Goal: Task Accomplishment & Management: Manage account settings

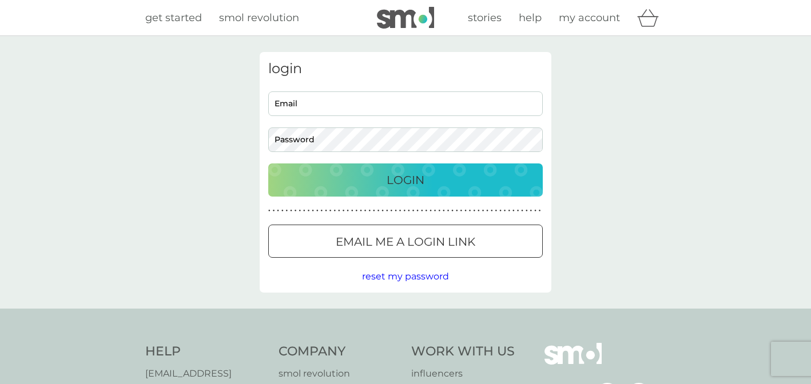
type input "[PERSON_NAME][EMAIL_ADDRESS][PERSON_NAME][DOMAIN_NAME]"
click at [411, 179] on p "Login" at bounding box center [406, 180] width 38 height 18
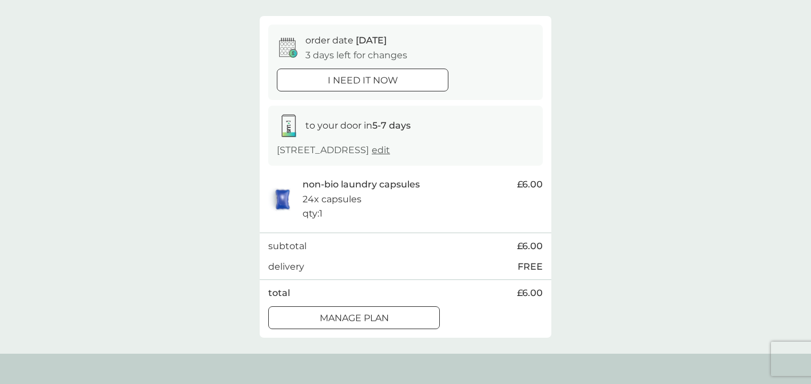
scroll to position [91, 0]
click at [346, 318] on div at bounding box center [353, 317] width 41 height 12
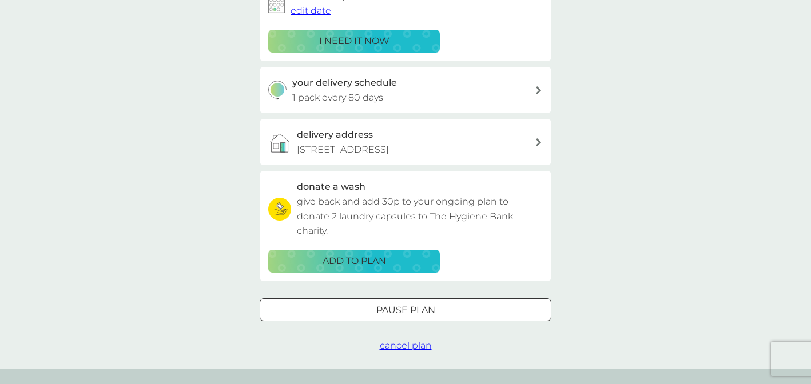
scroll to position [210, 0]
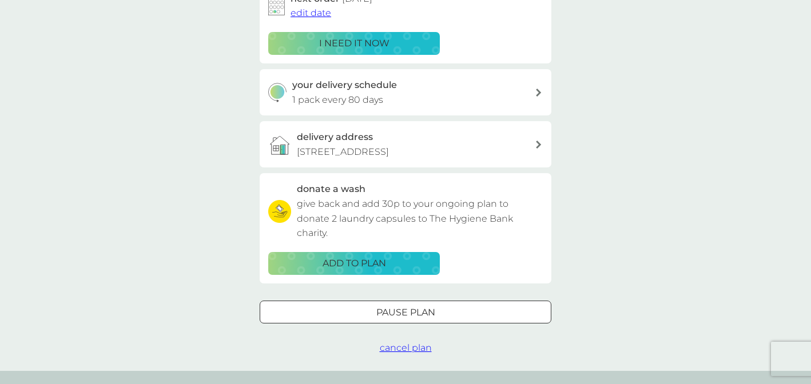
click at [399, 314] on div at bounding box center [405, 313] width 41 height 12
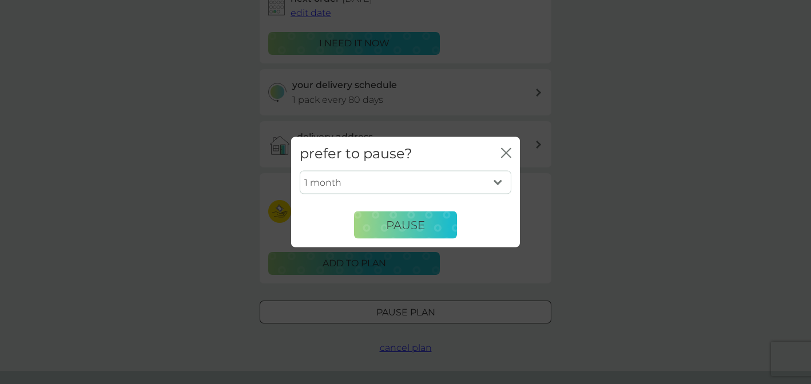
click at [499, 182] on select "1 month 2 months 3 months 4 months 5 months 6 months" at bounding box center [406, 182] width 212 height 24
select select "2"
click at [405, 221] on span "Pause" at bounding box center [405, 225] width 39 height 14
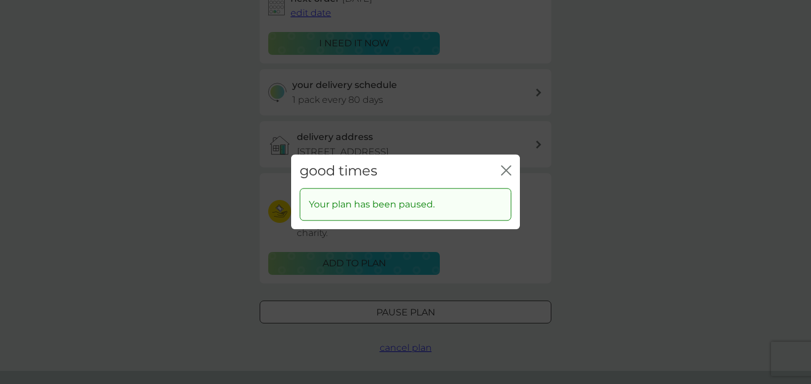
click at [507, 168] on icon "close" at bounding box center [508, 170] width 5 height 9
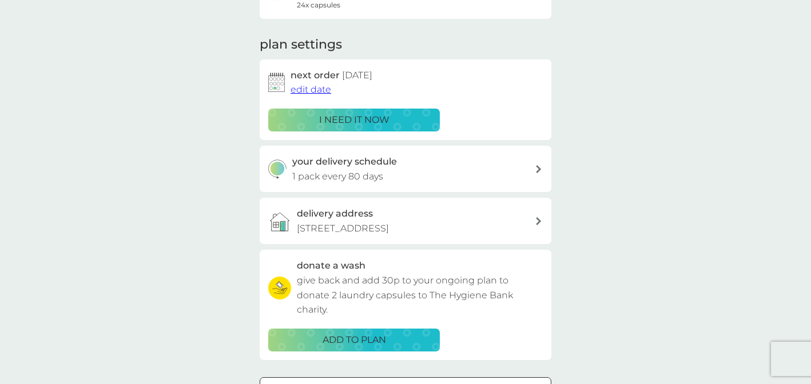
scroll to position [0, 0]
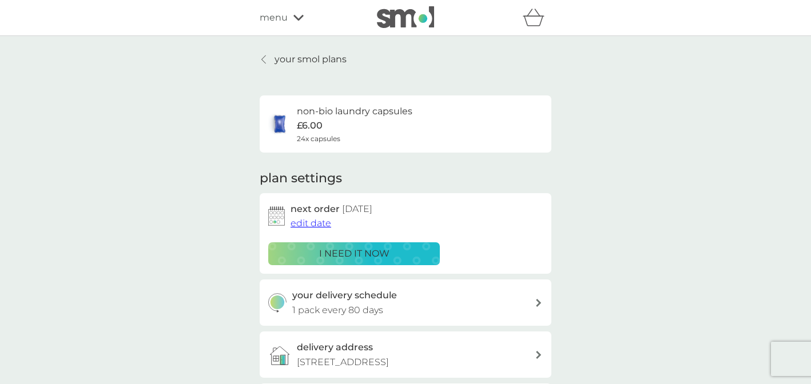
click at [263, 58] on icon at bounding box center [264, 59] width 4 height 8
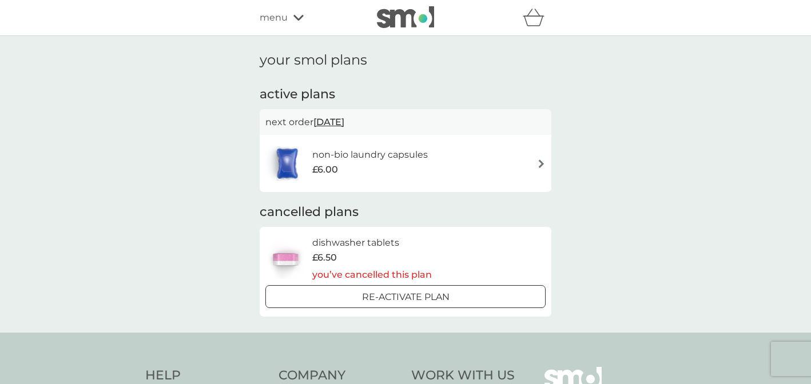
click at [299, 17] on icon at bounding box center [298, 17] width 10 height 7
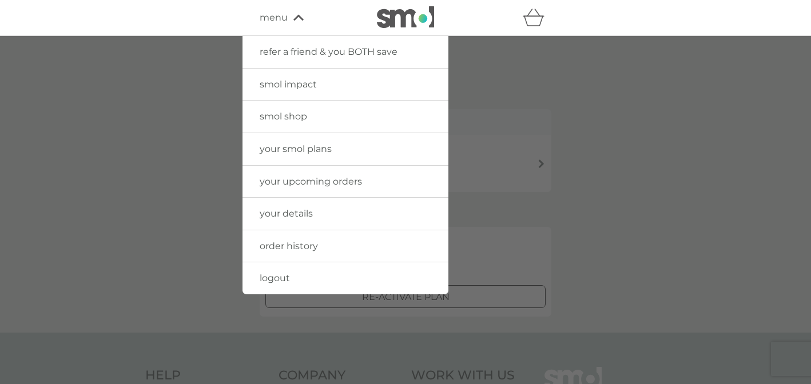
click at [287, 276] on span "logout" at bounding box center [275, 278] width 30 height 11
